Goal: Register for event/course

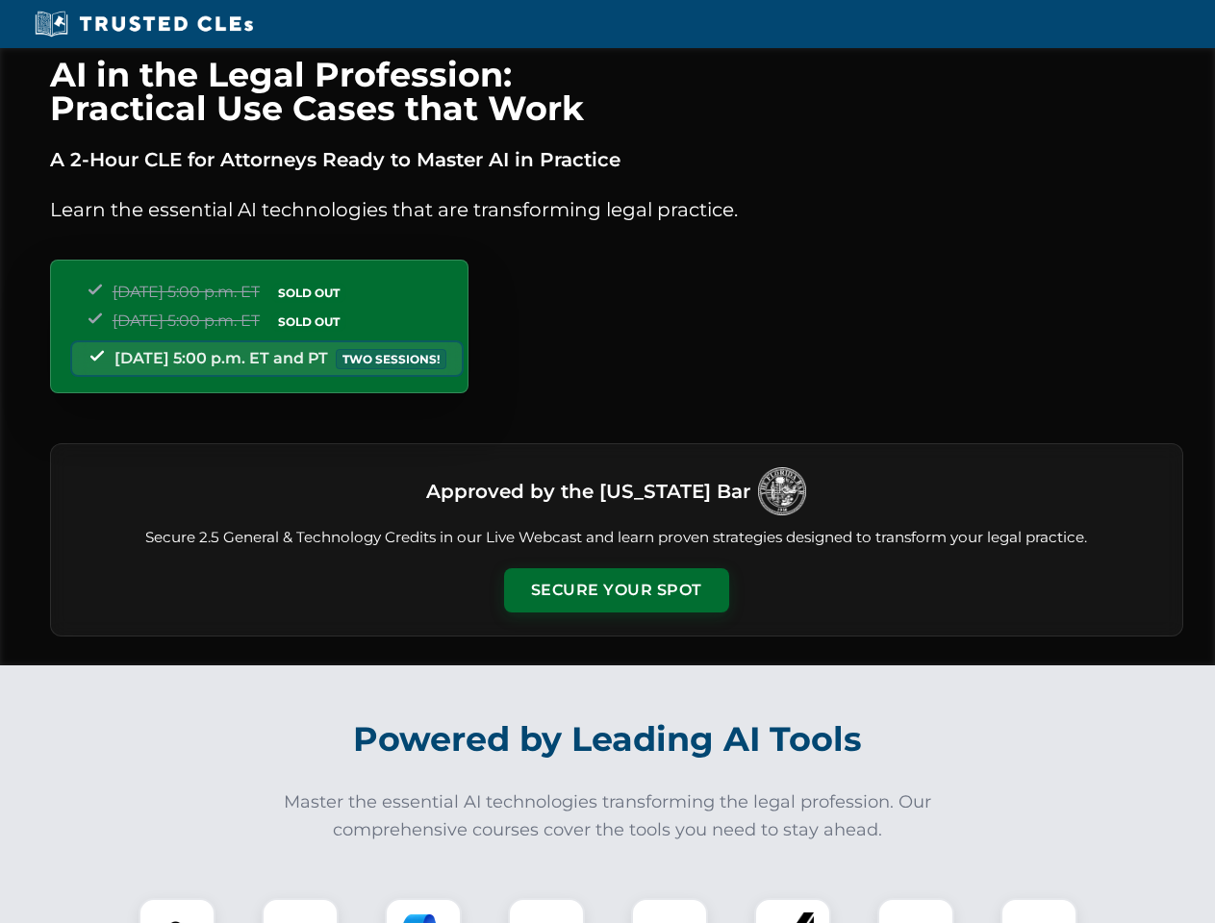
click at [615, 590] on button "Secure Your Spot" at bounding box center [616, 590] width 225 height 44
click at [177, 911] on img at bounding box center [177, 937] width 56 height 56
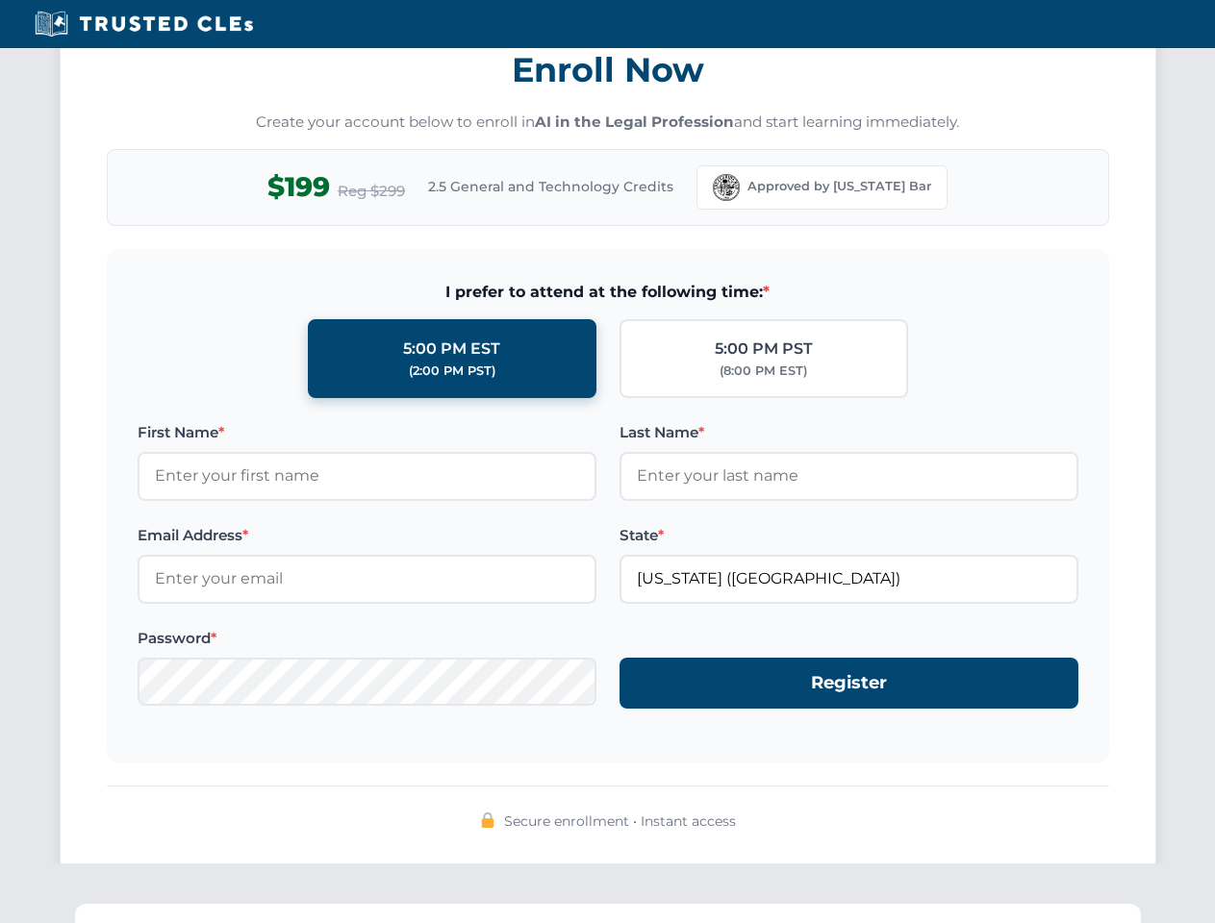
scroll to position [1888, 0]
